Goal: Find specific page/section: Find specific page/section

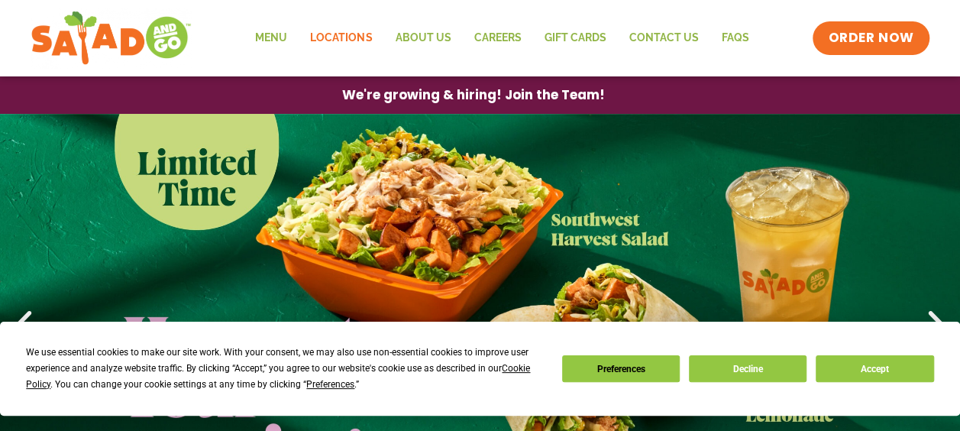
click at [338, 37] on link "Locations" at bounding box center [341, 38] width 85 height 35
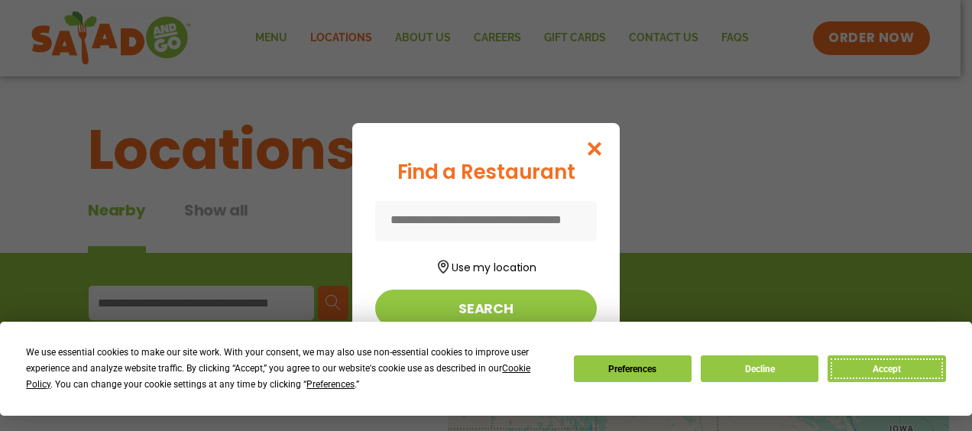
click at [882, 376] on button "Accept" at bounding box center [886, 368] width 118 height 27
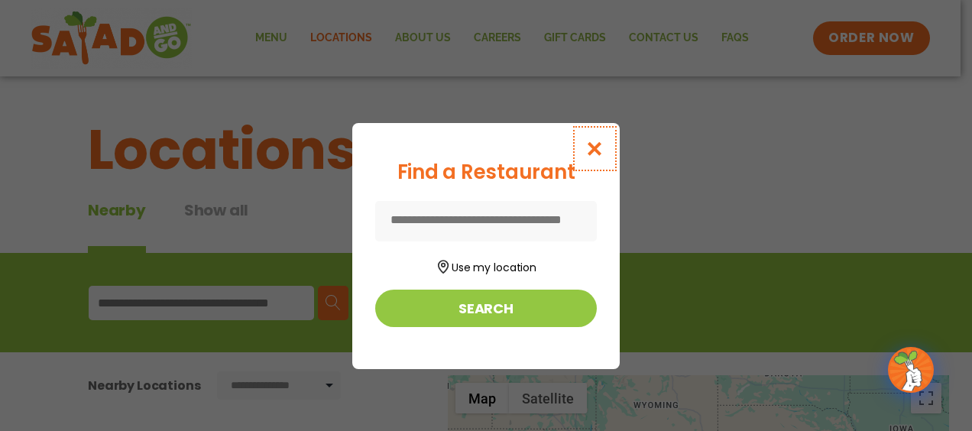
click at [588, 145] on icon "Close modal" at bounding box center [594, 149] width 19 height 16
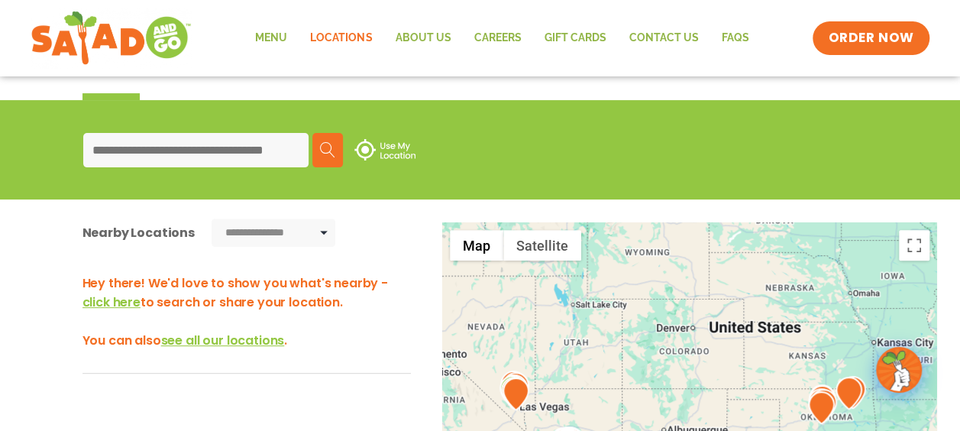
scroll to position [229, 0]
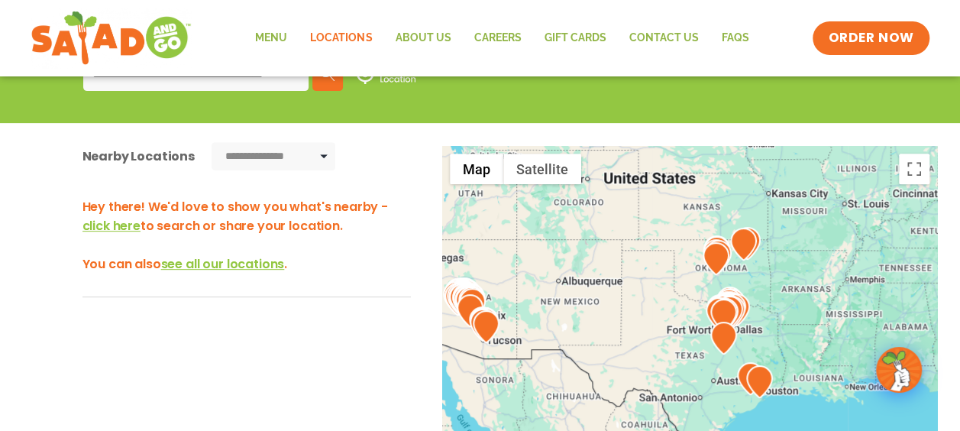
drag, startPoint x: 735, startPoint y: 328, endPoint x: 628, endPoint y: 254, distance: 130.1
click at [628, 254] on div at bounding box center [690, 399] width 496 height 506
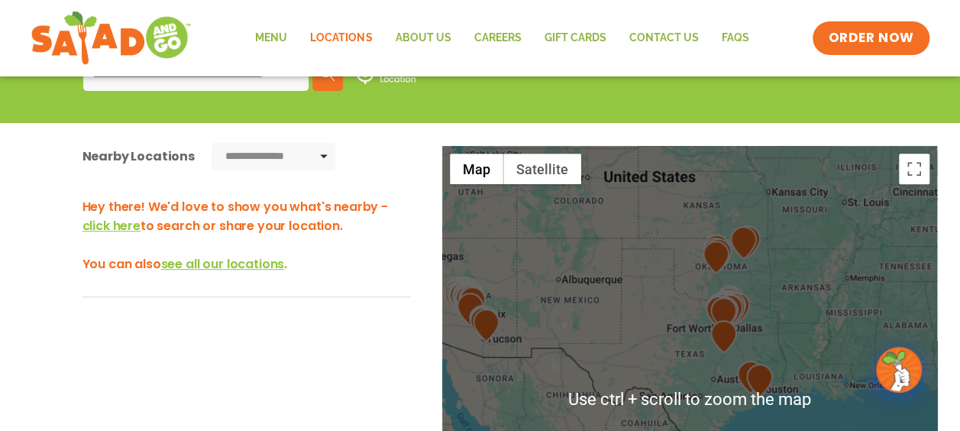
scroll to position [153, 0]
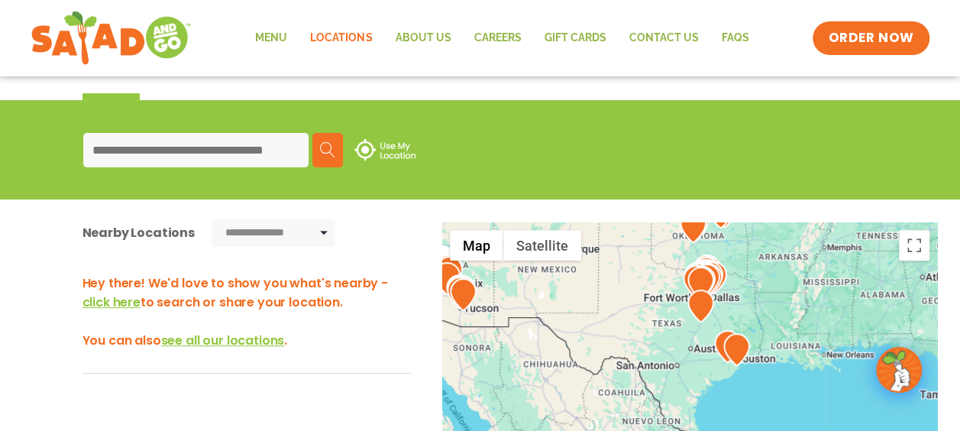
drag, startPoint x: 775, startPoint y: 371, endPoint x: 752, endPoint y: 261, distance: 113.1
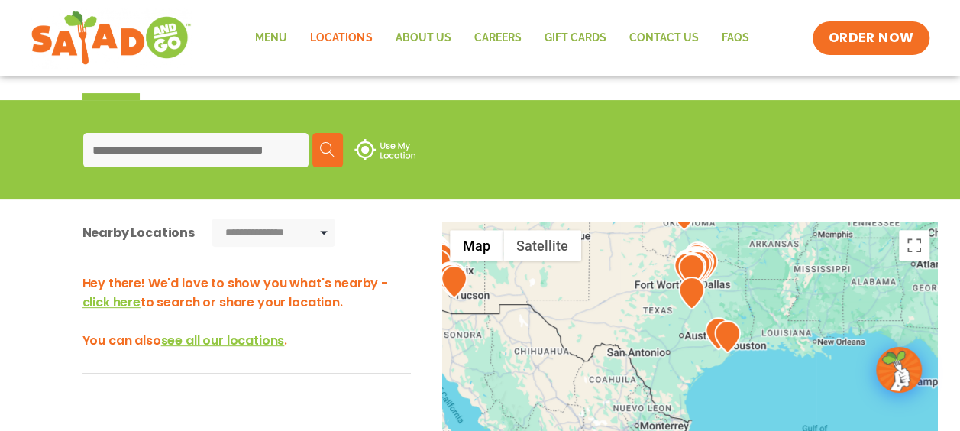
drag, startPoint x: 797, startPoint y: 347, endPoint x: 784, endPoint y: 331, distance: 20.6
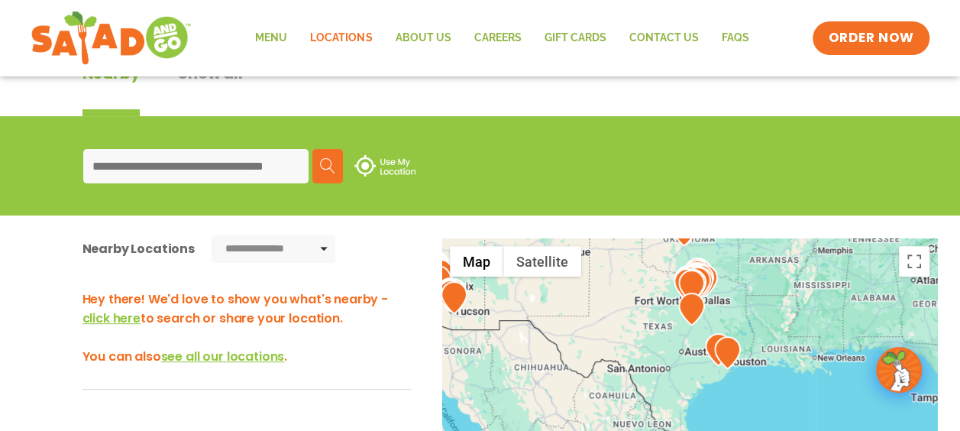
scroll to position [135, 0]
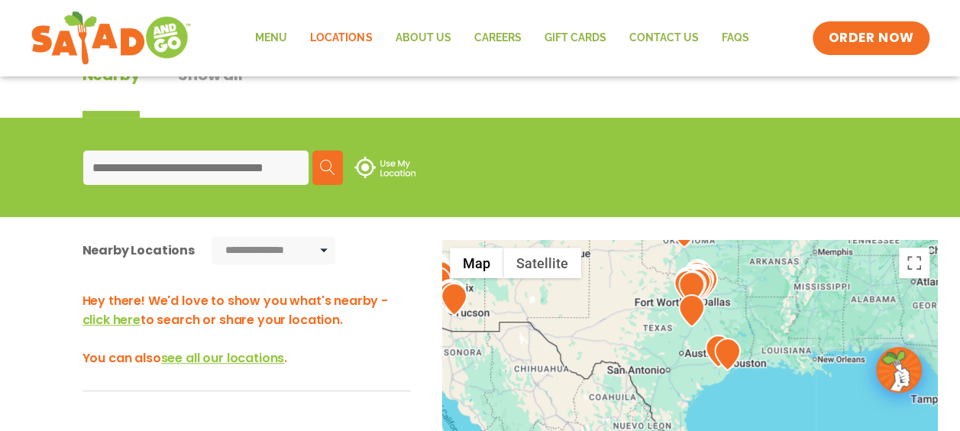
click at [223, 164] on input at bounding box center [195, 168] width 225 height 34
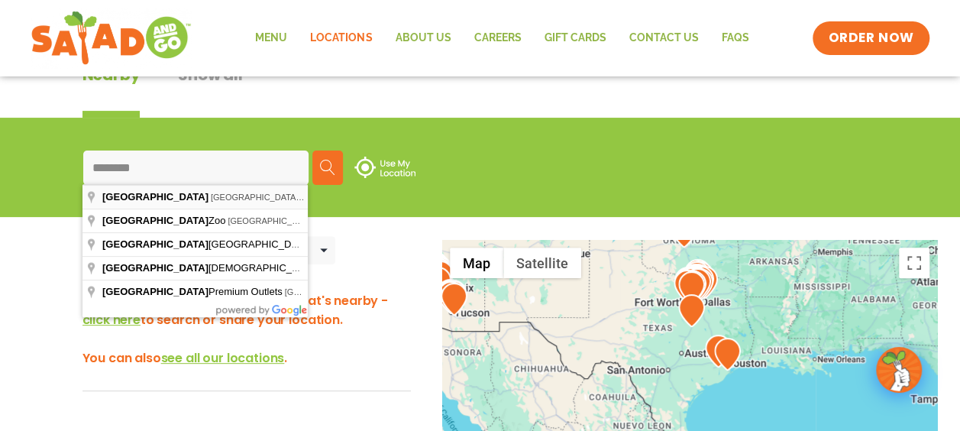
type input "**********"
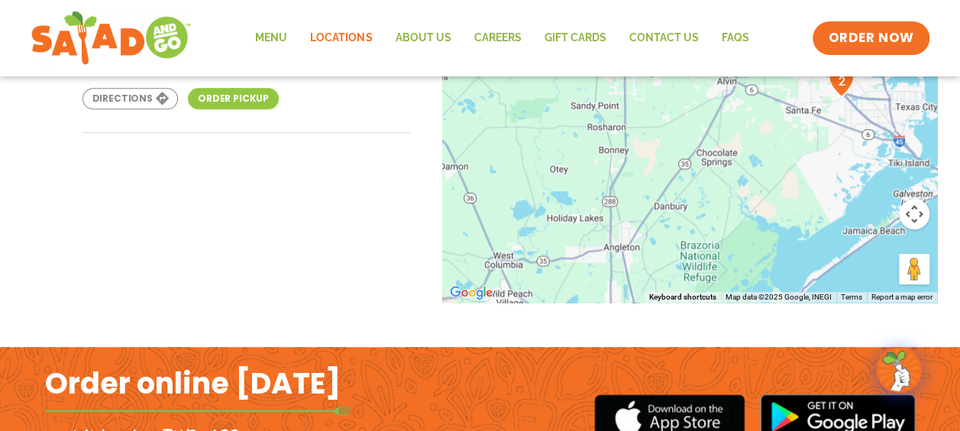
scroll to position [273, 0]
